Goal: Check status: Check status

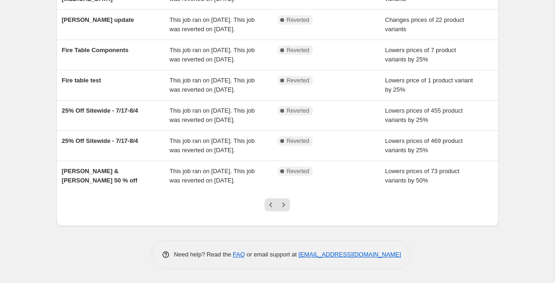
scroll to position [214, 0]
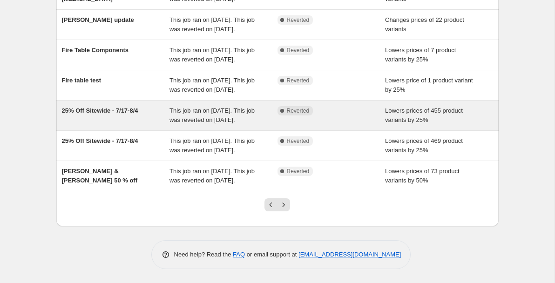
click at [145, 125] on div "25% Off Sitewide - 7/17-8/4" at bounding box center [116, 115] width 108 height 19
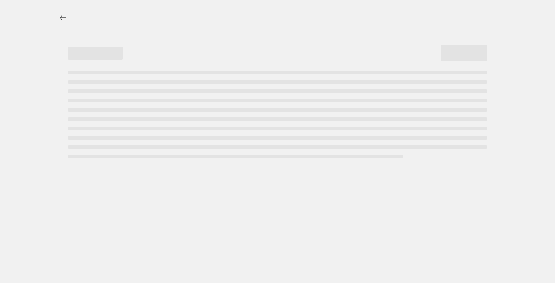
select select "percentage"
select select "collection"
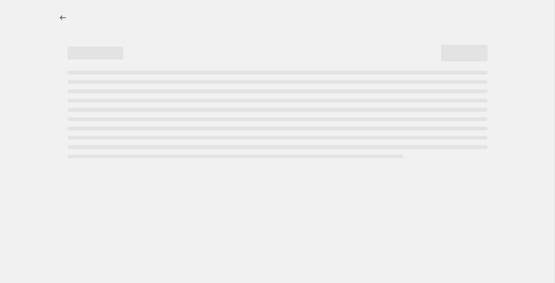
select select "collection"
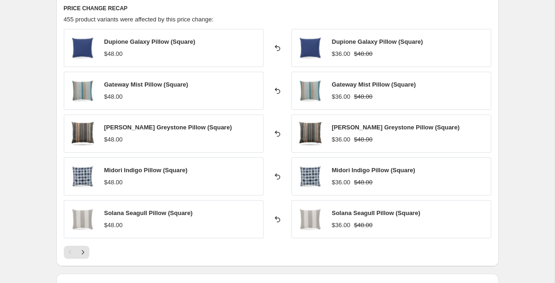
scroll to position [848, 0]
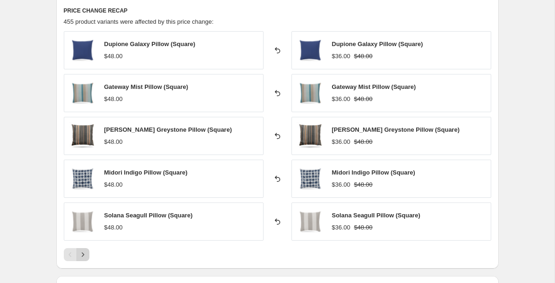
click at [82, 253] on icon "Next" at bounding box center [82, 254] width 9 height 9
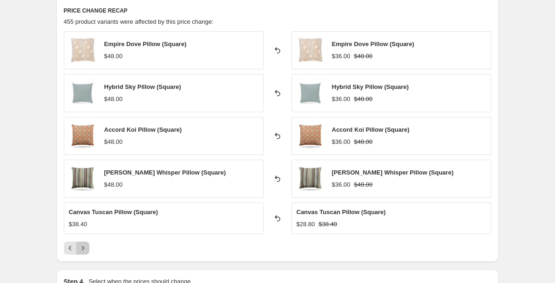
click at [82, 253] on icon "Next" at bounding box center [82, 248] width 9 height 9
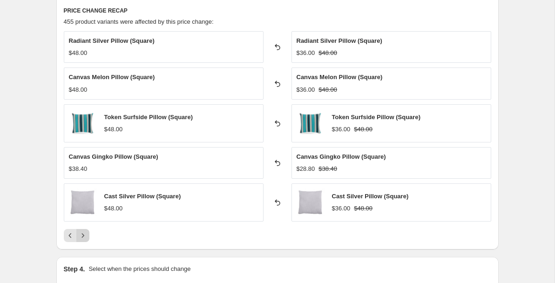
click at [83, 240] on icon "Next" at bounding box center [82, 235] width 9 height 9
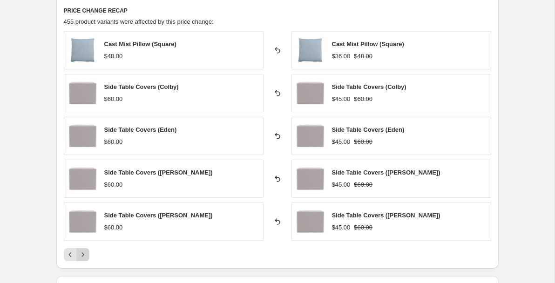
click at [82, 252] on icon "Next" at bounding box center [82, 254] width 9 height 9
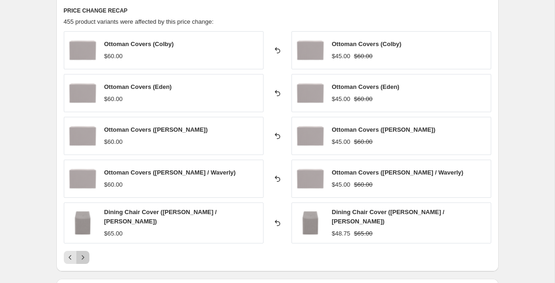
click at [82, 253] on icon "Next" at bounding box center [82, 257] width 9 height 9
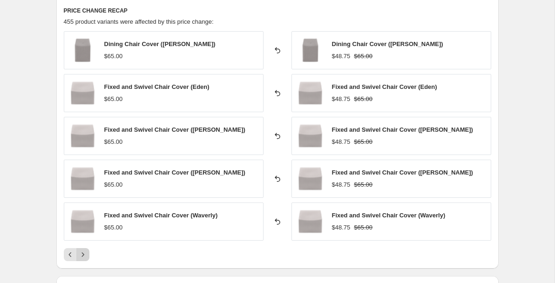
click at [82, 252] on icon "Next" at bounding box center [82, 254] width 9 height 9
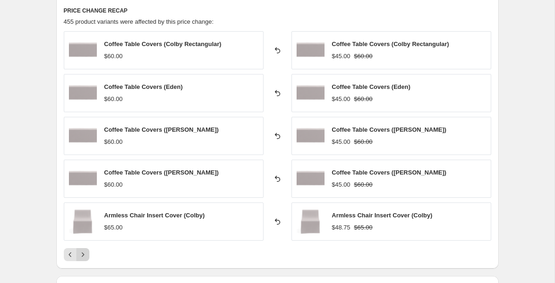
click at [82, 252] on icon "Next" at bounding box center [82, 254] width 9 height 9
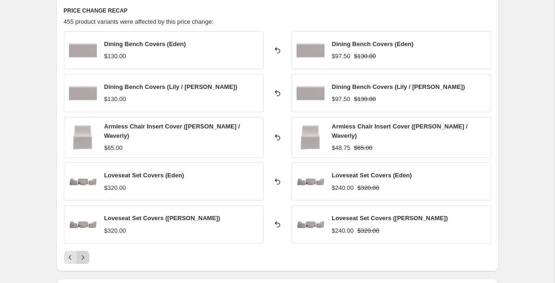
click at [82, 253] on icon "Next" at bounding box center [82, 257] width 9 height 9
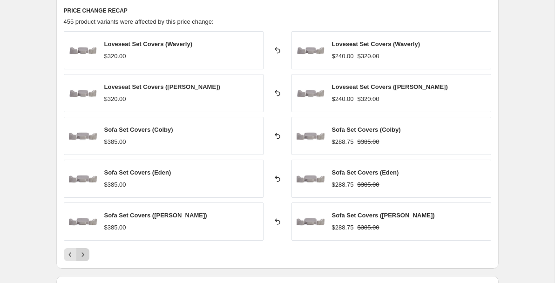
click at [82, 252] on icon "Next" at bounding box center [82, 254] width 9 height 9
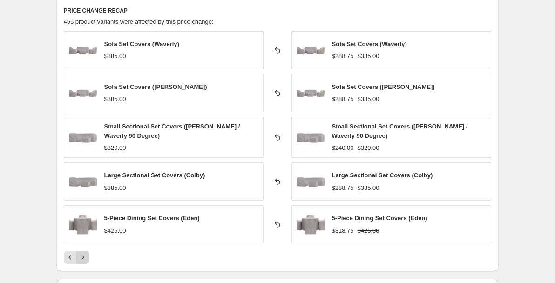
click at [82, 252] on button "Next" at bounding box center [82, 257] width 13 height 13
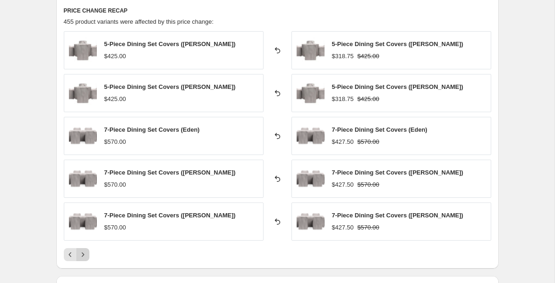
click at [82, 252] on icon "Next" at bounding box center [82, 254] width 9 height 9
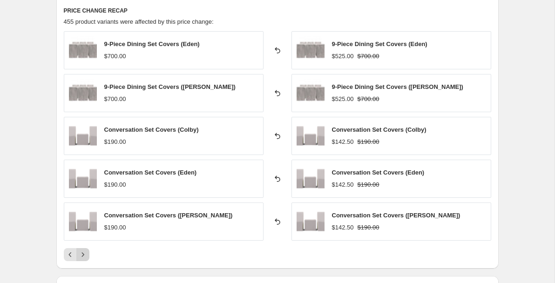
click at [82, 252] on icon "Next" at bounding box center [82, 254] width 9 height 9
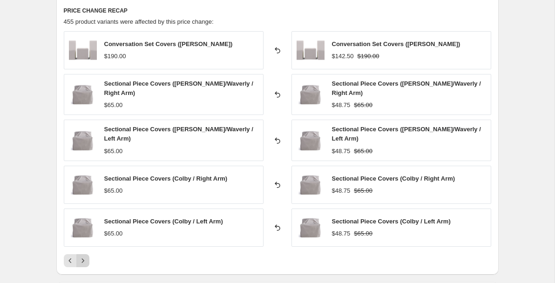
click at [82, 252] on div "Conversation Set Covers ([PERSON_NAME]) $190.00 Reverted back Conversation Set …" at bounding box center [278, 149] width 428 height 236
click at [84, 259] on icon "Next" at bounding box center [82, 260] width 9 height 9
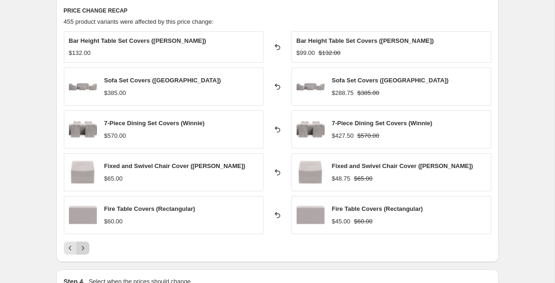
click at [85, 250] on icon "Next" at bounding box center [82, 248] width 9 height 9
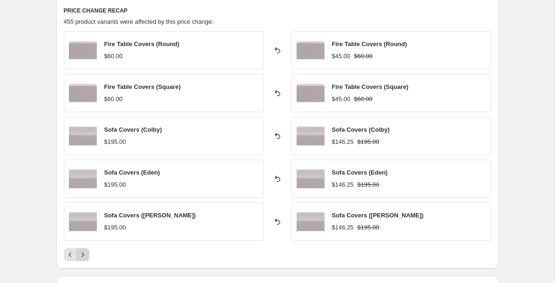
click at [84, 253] on icon "Next" at bounding box center [82, 254] width 9 height 9
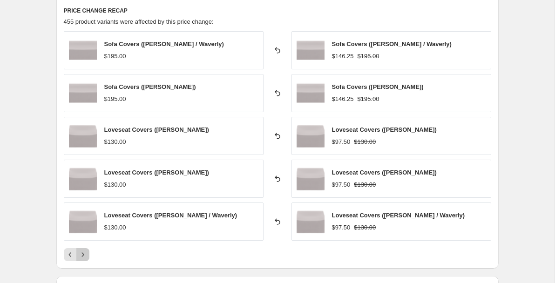
click at [84, 253] on icon "Next" at bounding box center [82, 254] width 9 height 9
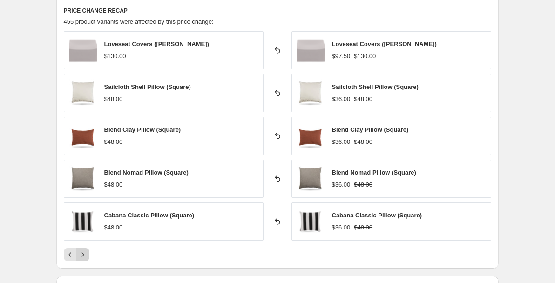
click at [84, 253] on icon "Next" at bounding box center [82, 254] width 9 height 9
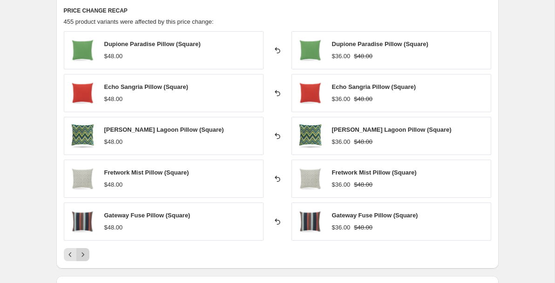
click at [84, 253] on icon "Next" at bounding box center [82, 254] width 9 height 9
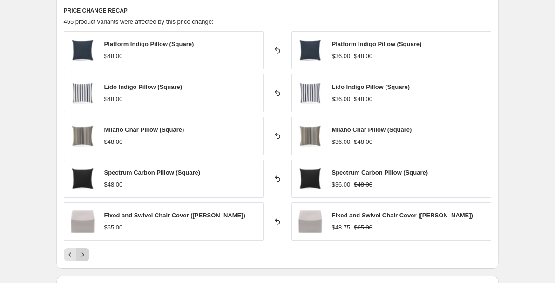
click at [84, 253] on icon "Next" at bounding box center [82, 254] width 9 height 9
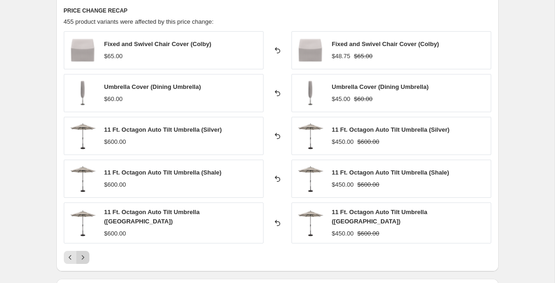
click at [84, 253] on icon "Next" at bounding box center [82, 257] width 9 height 9
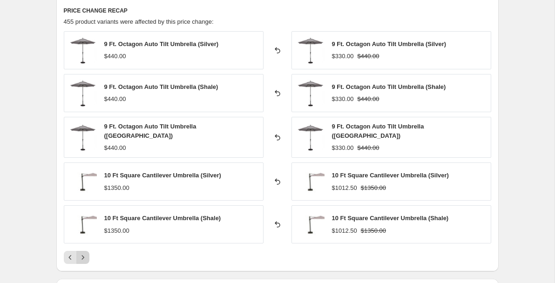
click at [84, 253] on icon "Next" at bounding box center [82, 257] width 9 height 9
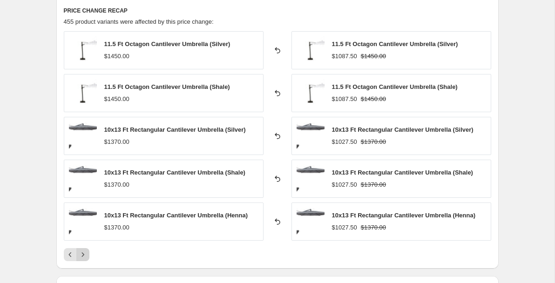
click at [84, 253] on icon "Next" at bounding box center [82, 254] width 9 height 9
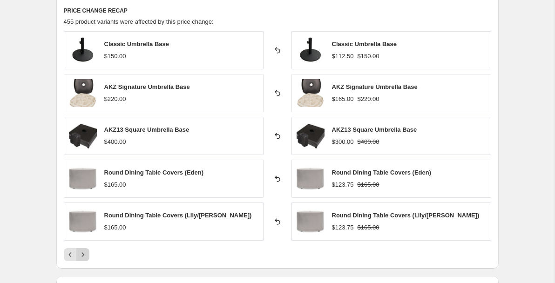
click at [84, 254] on icon "Next" at bounding box center [82, 254] width 9 height 9
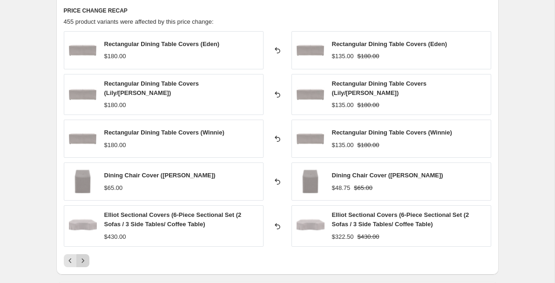
click at [84, 256] on icon "Next" at bounding box center [82, 260] width 9 height 9
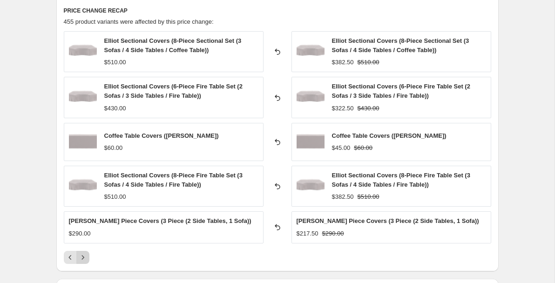
click at [84, 254] on icon "Next" at bounding box center [82, 257] width 9 height 9
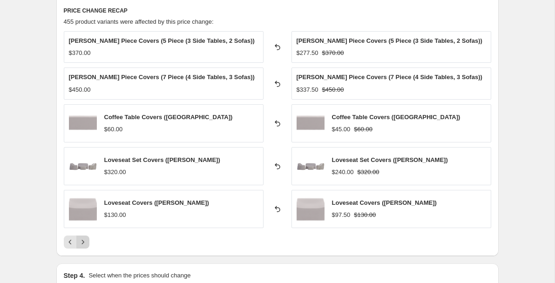
click at [84, 254] on div "PRICE CHANGE RECAP 455 product variants were affected by this price change: [PE…" at bounding box center [277, 127] width 443 height 257
click at [84, 246] on icon "Next" at bounding box center [82, 242] width 9 height 9
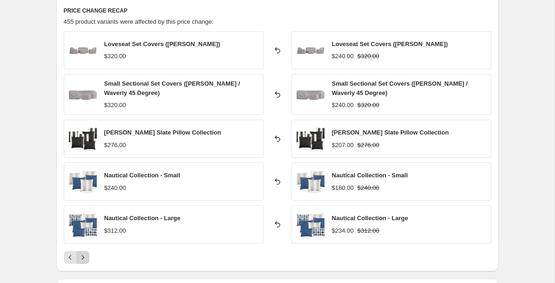
click at [82, 254] on icon "Next" at bounding box center [82, 257] width 9 height 9
